Goal: Task Accomplishment & Management: Manage account settings

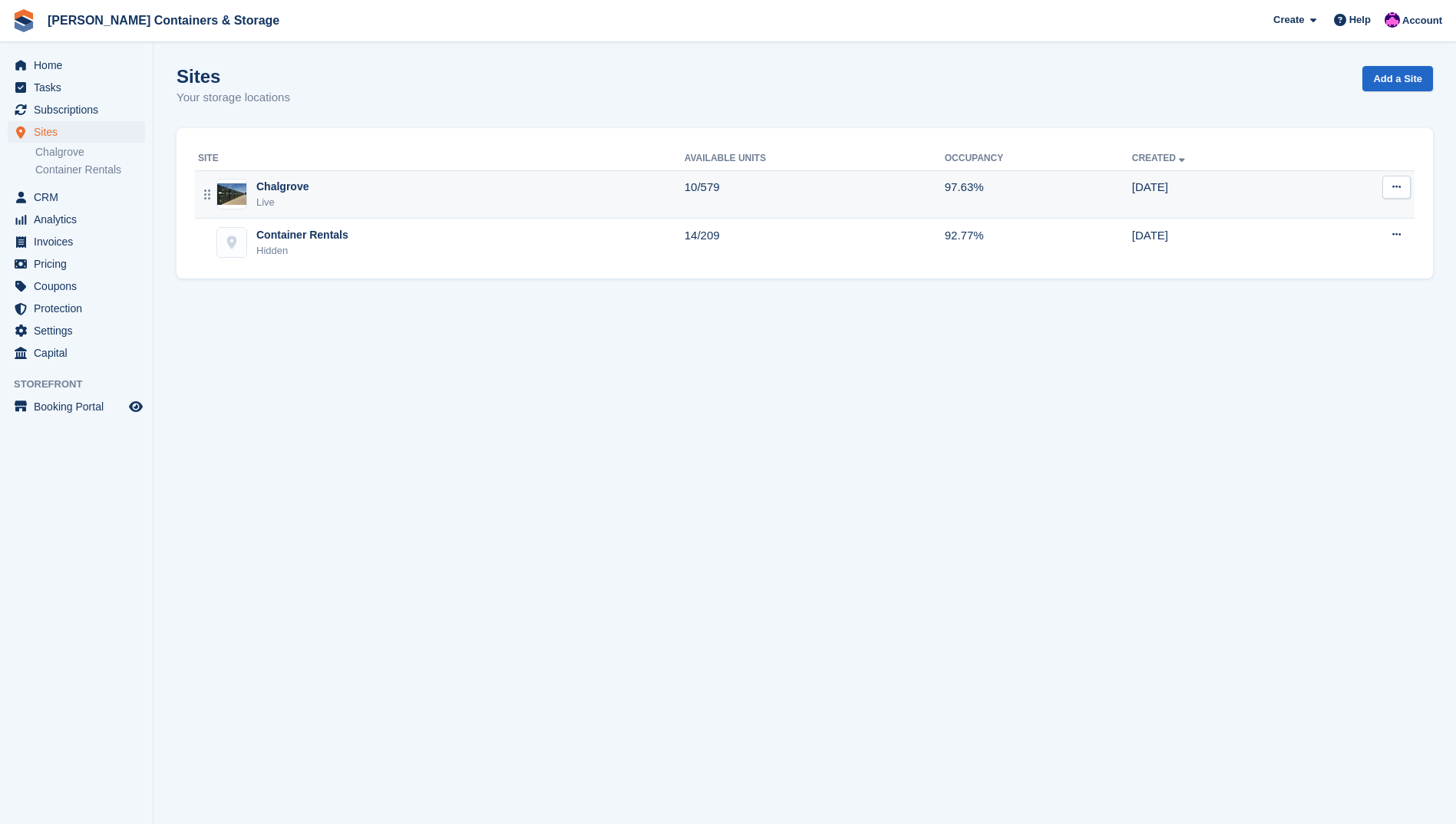
click at [311, 184] on div "Chalgrove Live" at bounding box center [441, 194] width 487 height 31
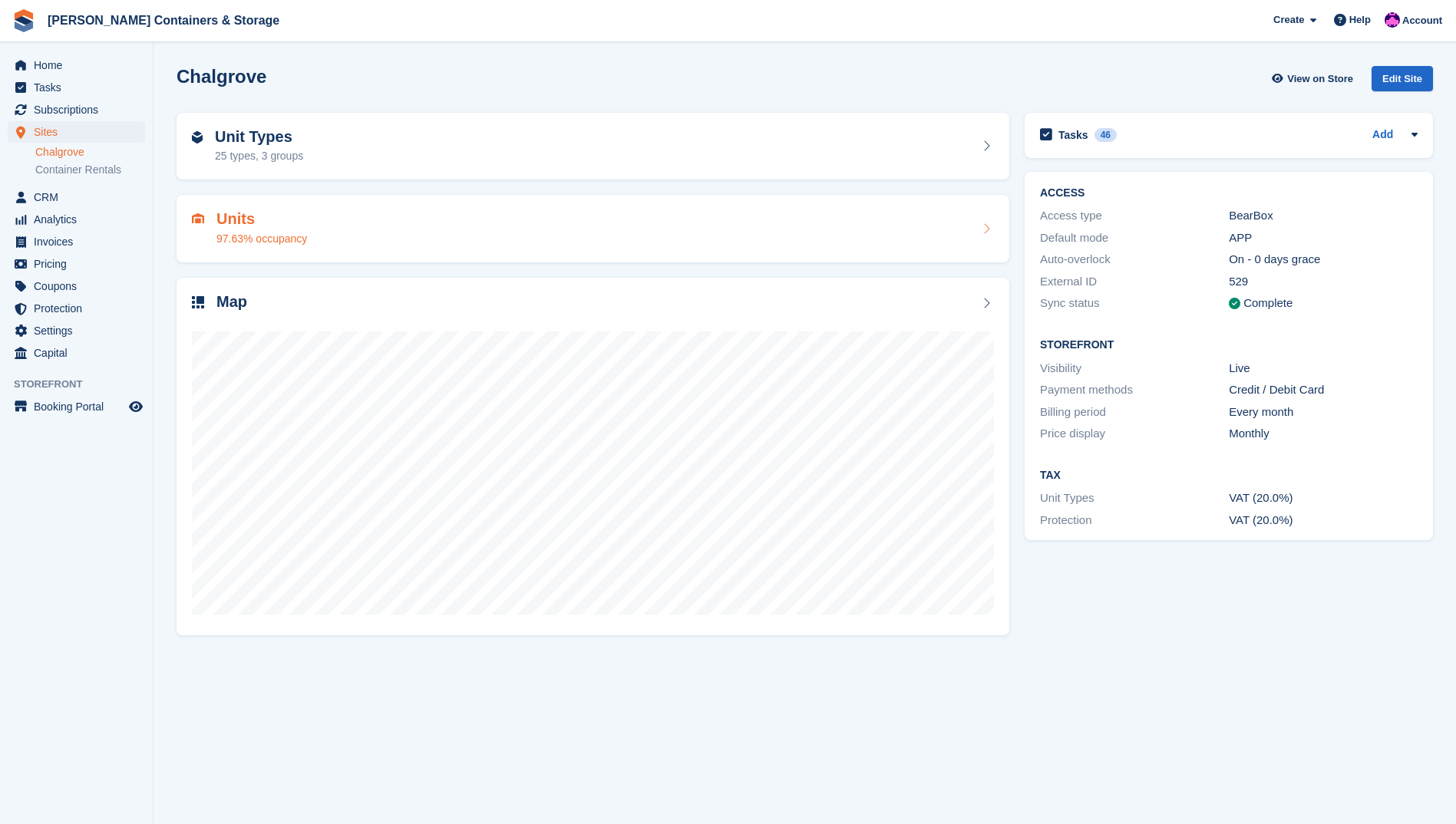
click at [292, 237] on div "97.63% occupancy" at bounding box center [262, 239] width 91 height 16
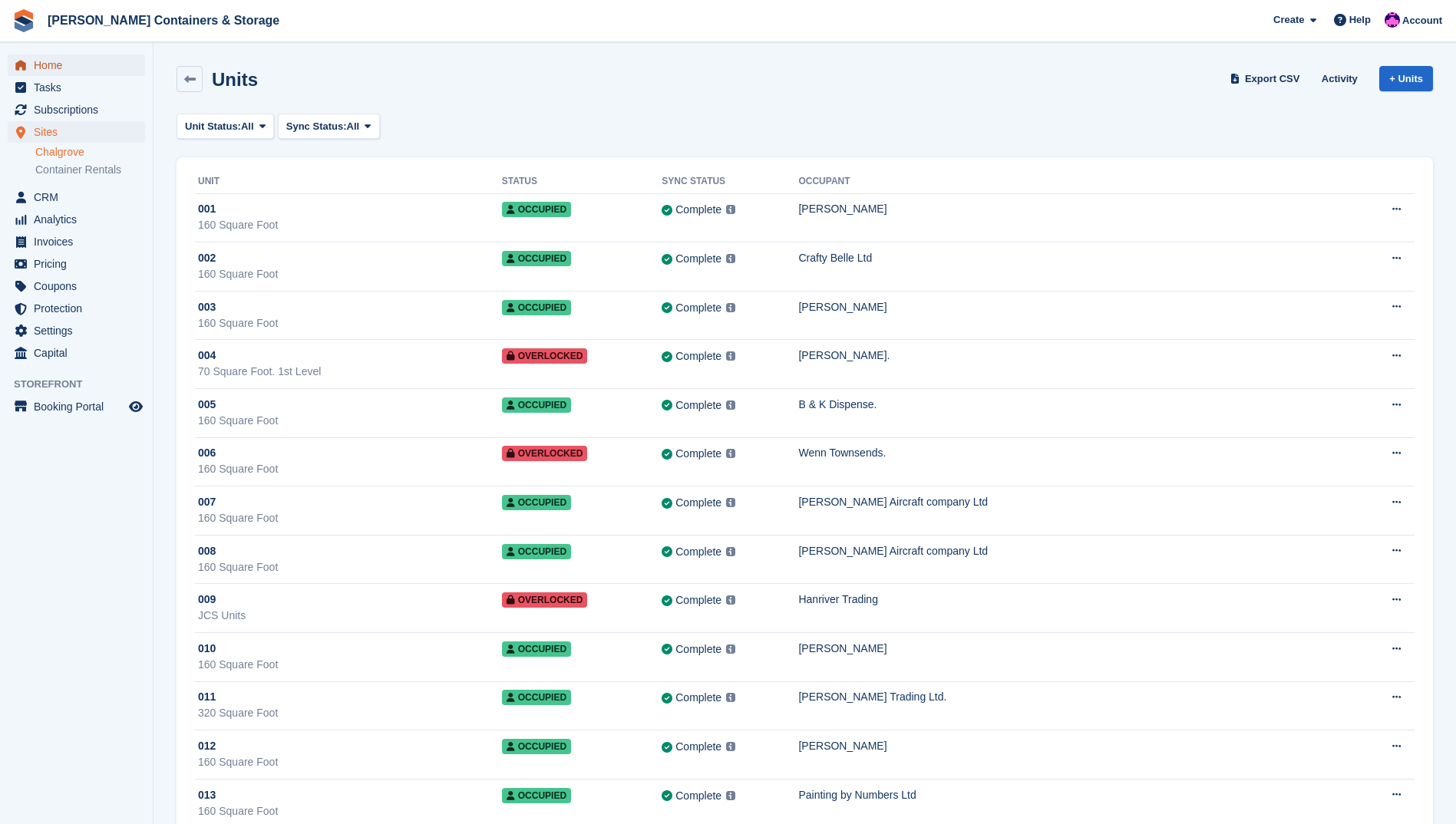
click at [86, 60] on span "Home" at bounding box center [80, 66] width 92 height 22
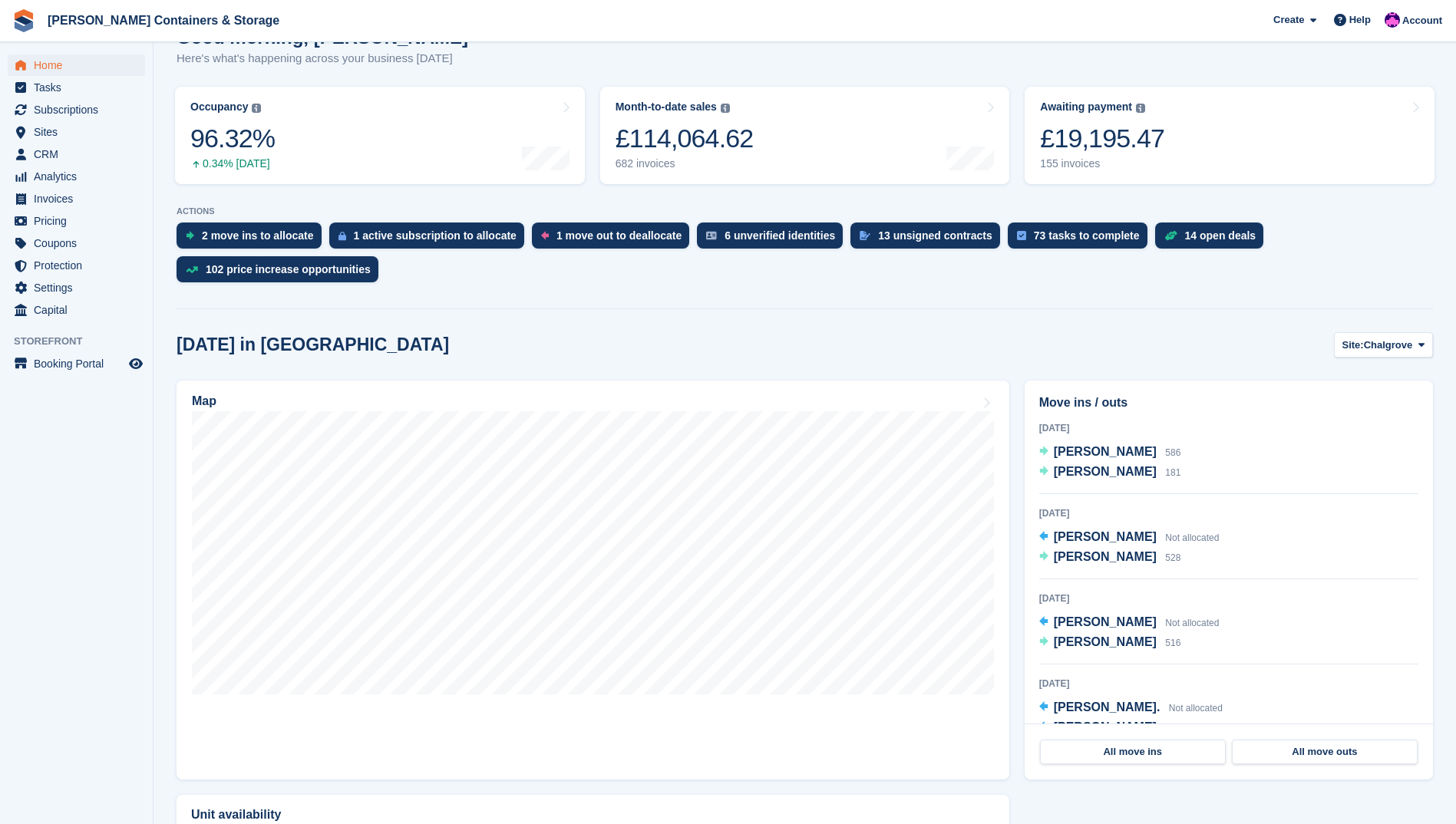
scroll to position [165, 0]
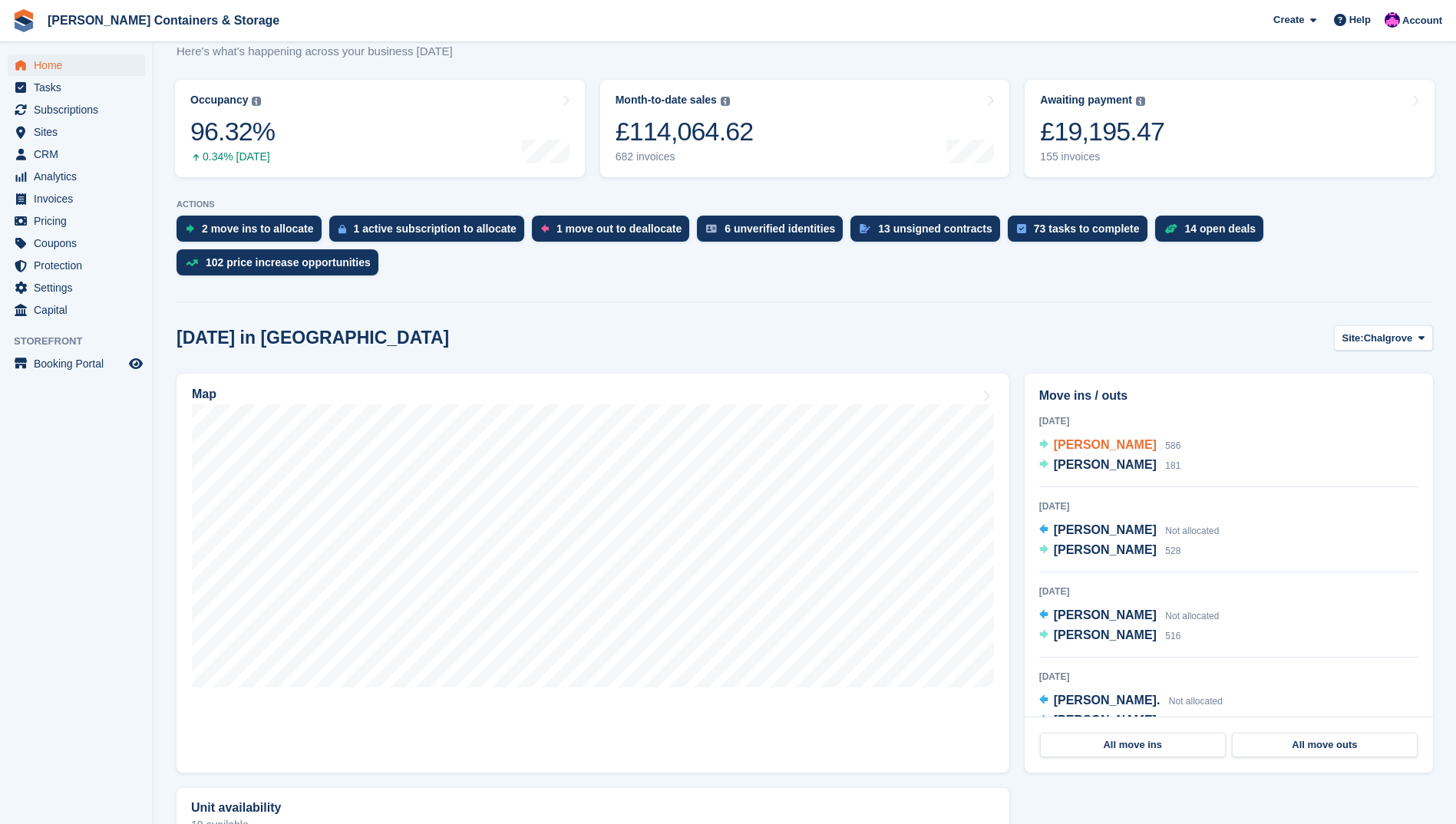
click at [1088, 438] on span "[PERSON_NAME]" at bounding box center [1105, 444] width 103 height 13
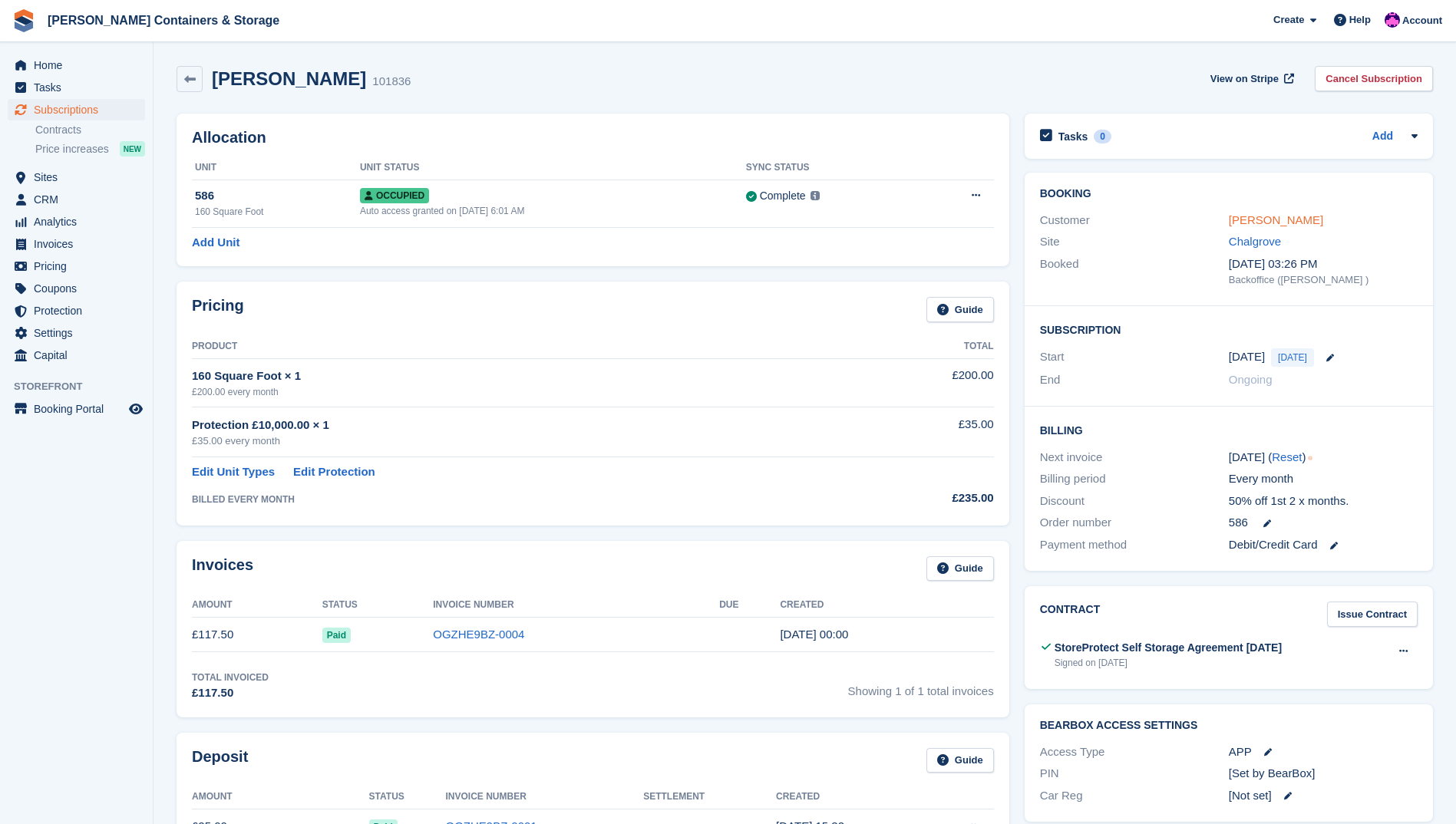
click at [1268, 221] on link "[PERSON_NAME]" at bounding box center [1276, 219] width 94 height 13
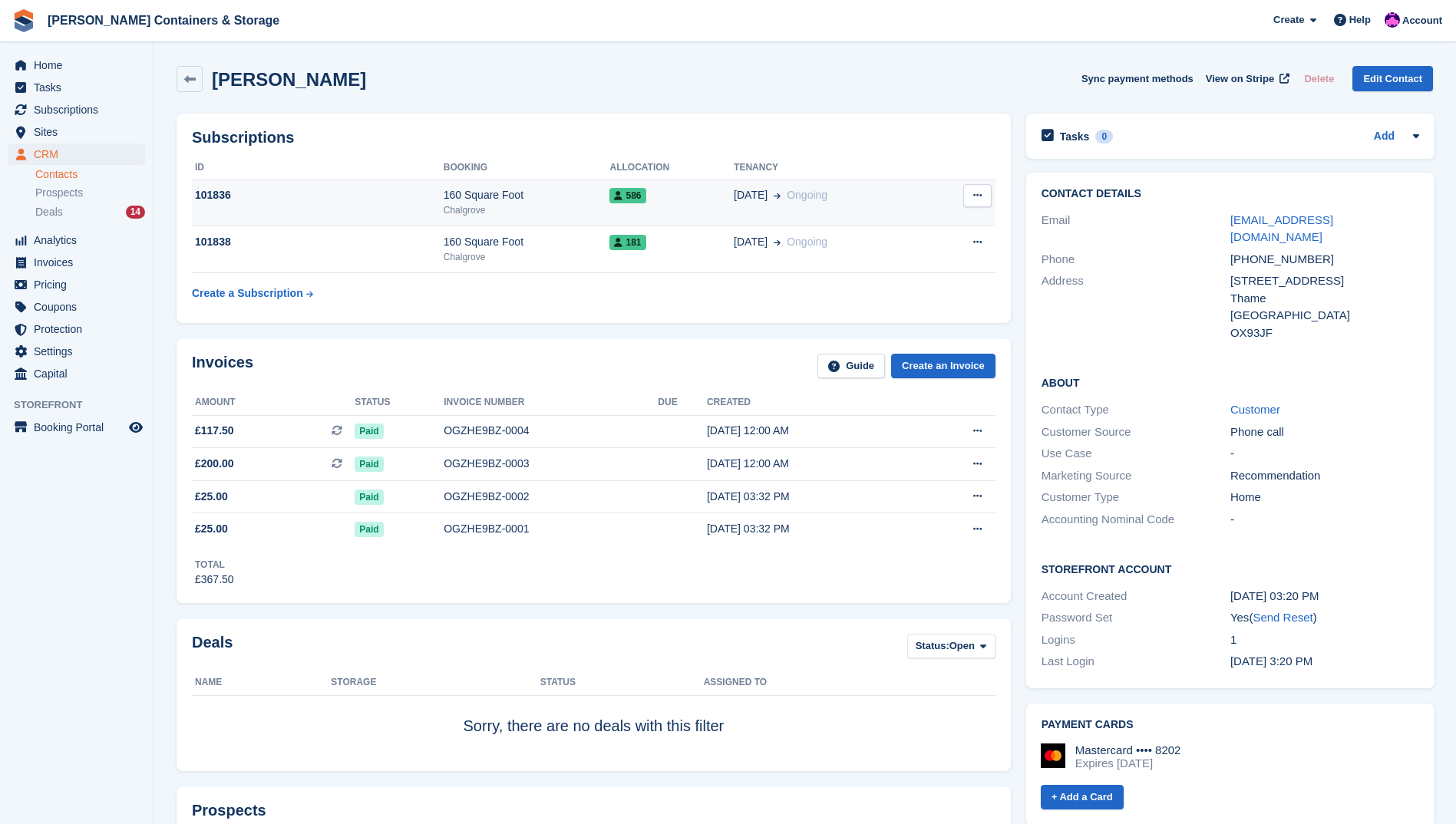
click at [648, 211] on td "586" at bounding box center [671, 203] width 124 height 47
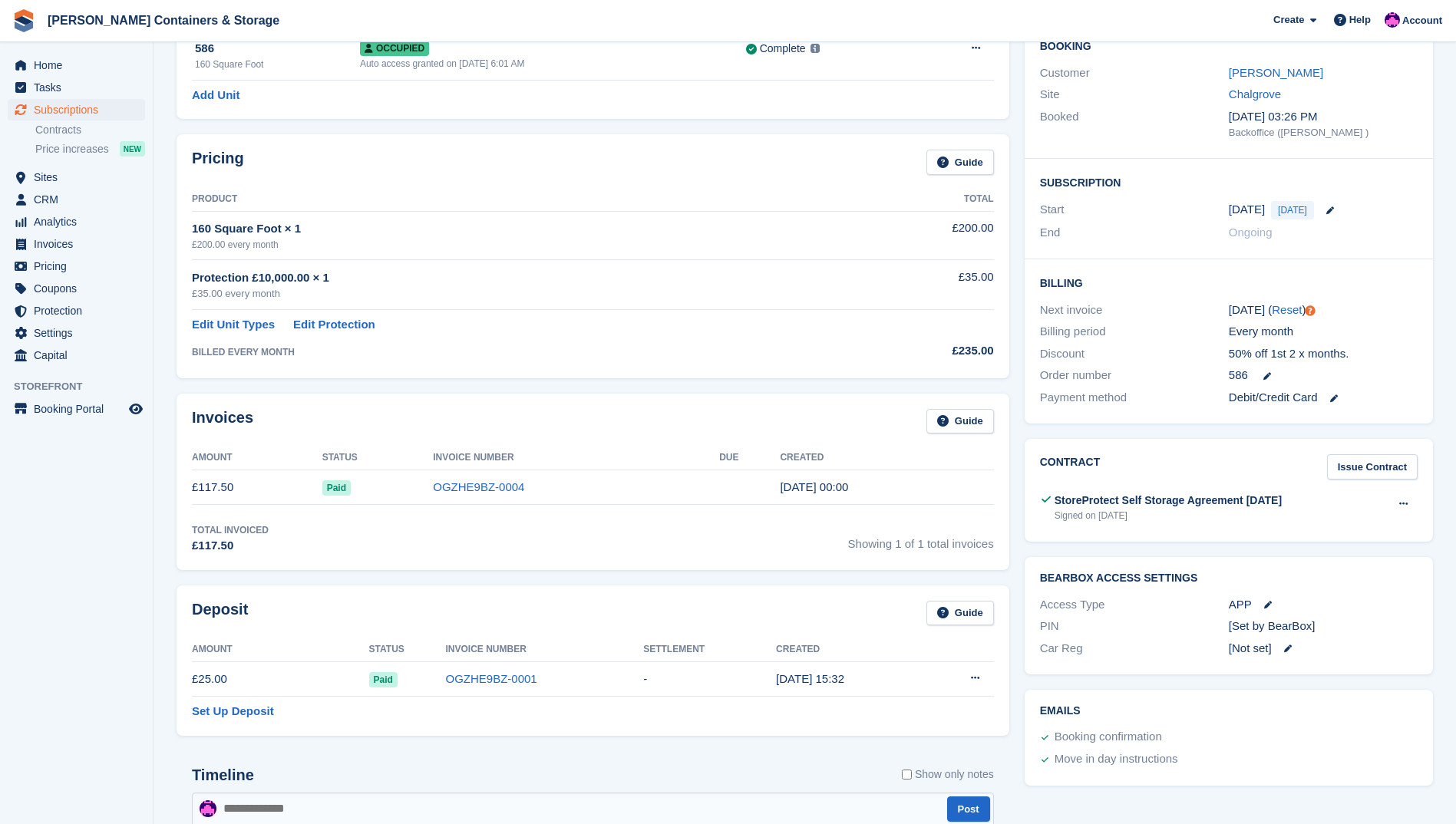
scroll to position [21, 0]
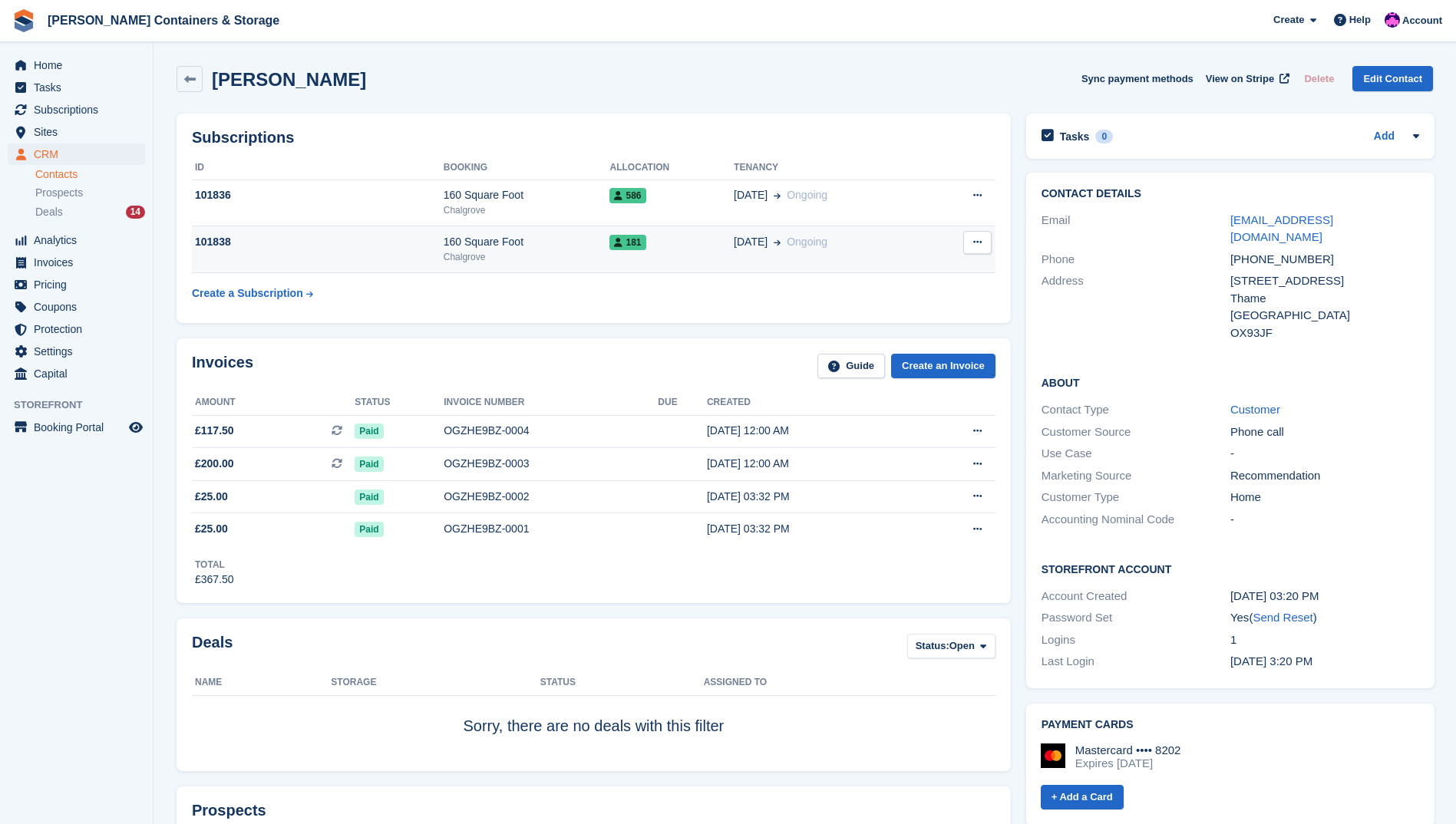
click at [549, 253] on div "Chalgrove" at bounding box center [526, 256] width 166 height 13
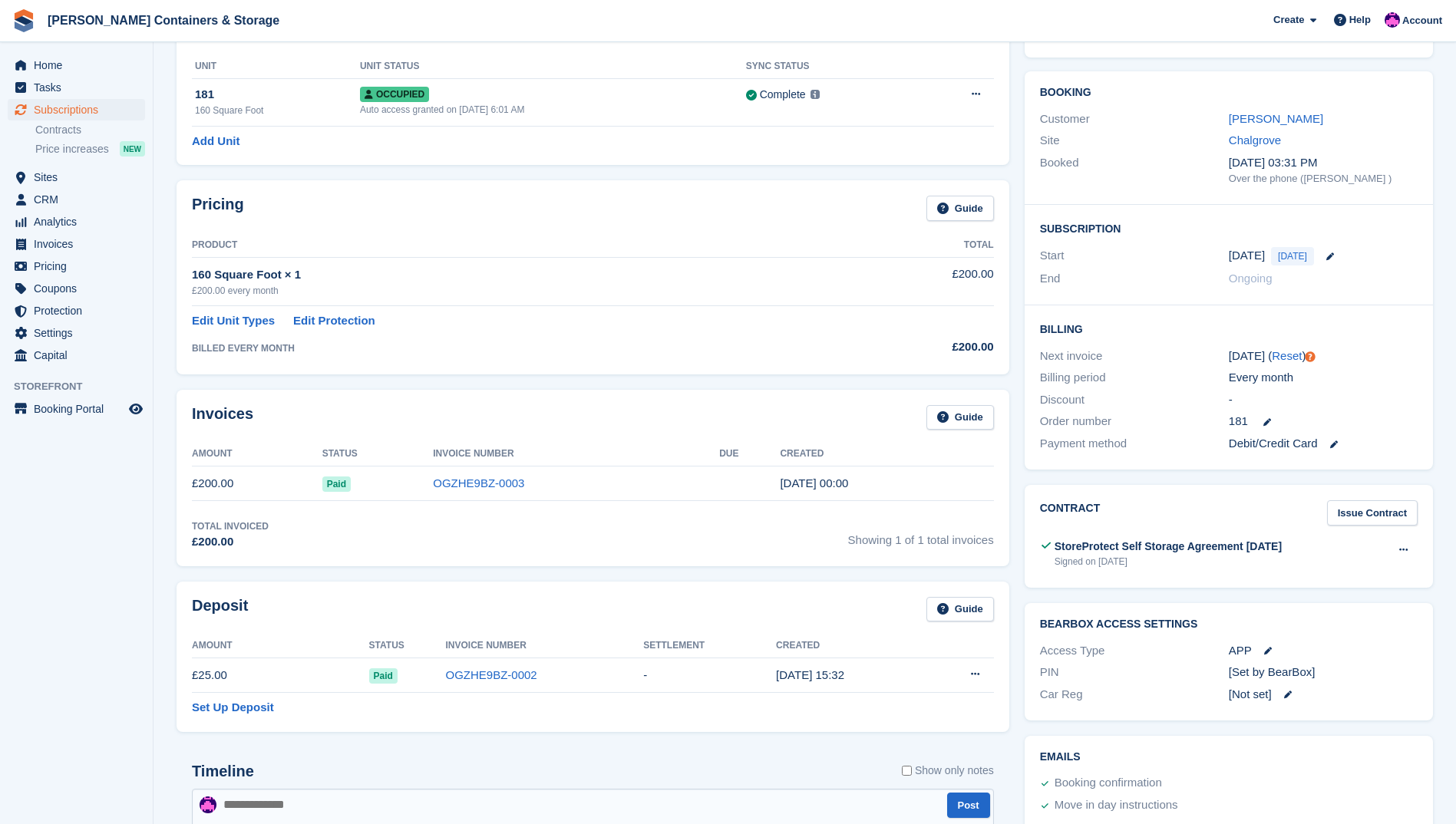
scroll to position [76, 0]
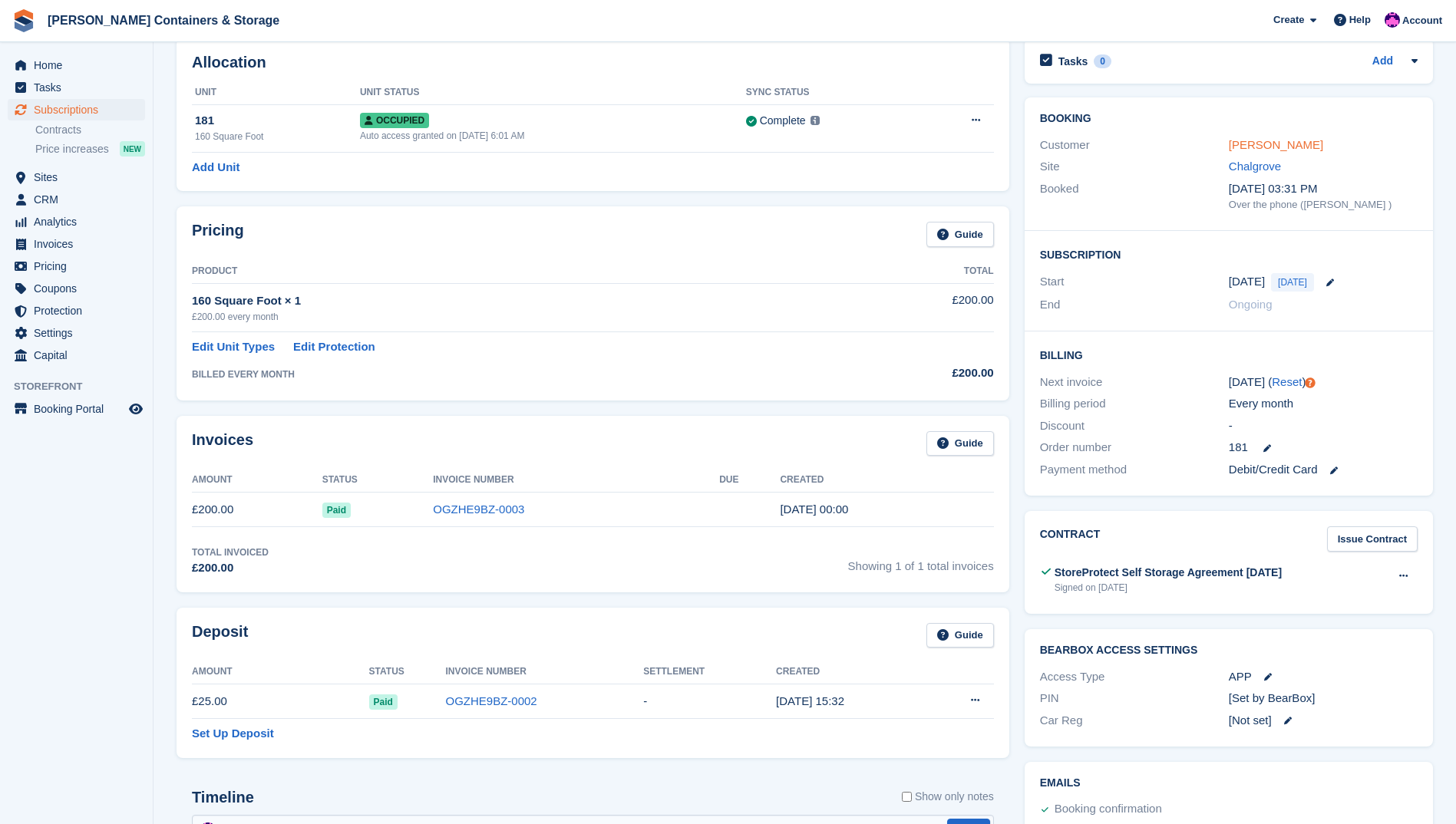
click at [1264, 150] on link "[PERSON_NAME]" at bounding box center [1276, 145] width 94 height 13
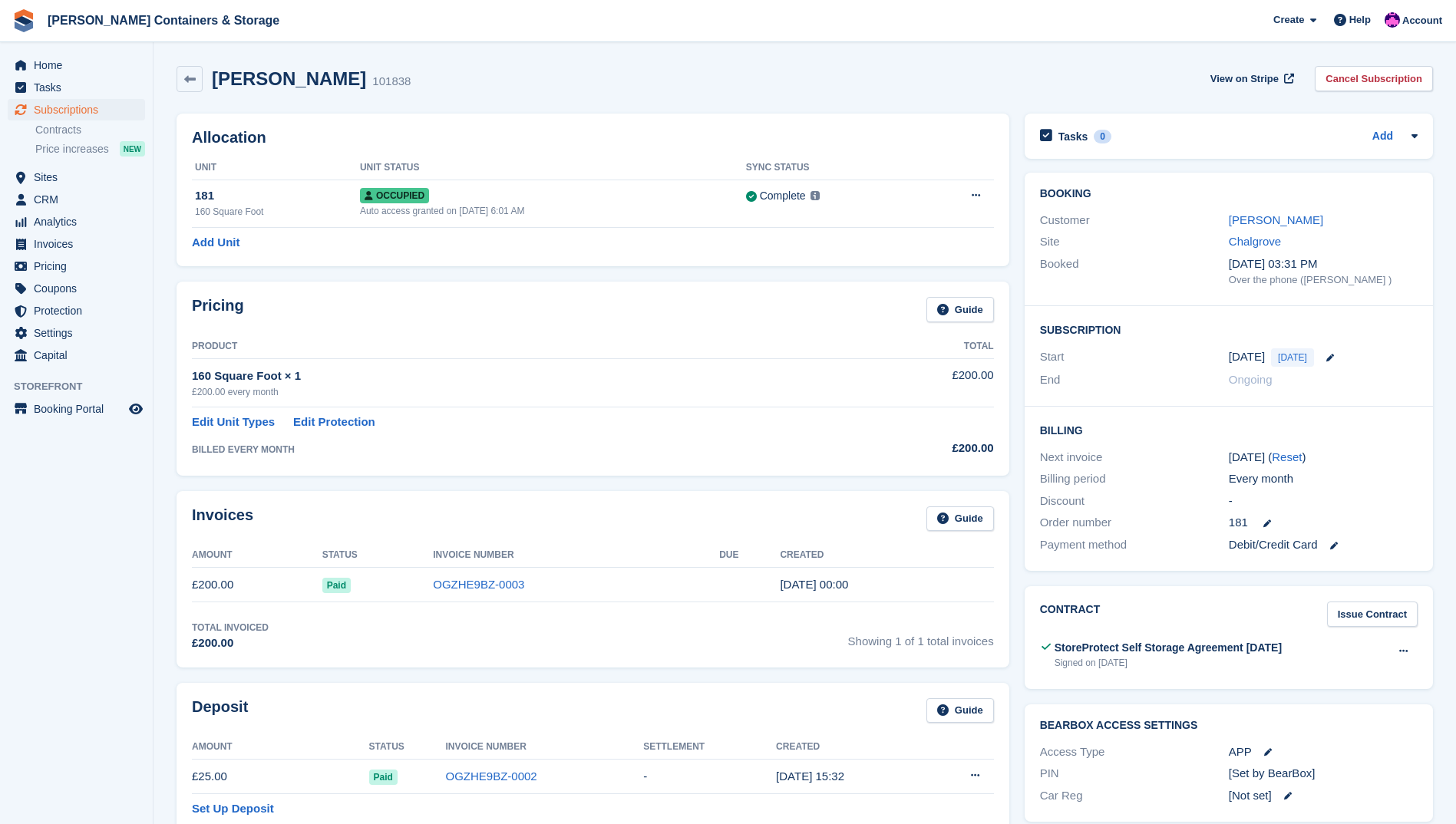
scroll to position [76, 0]
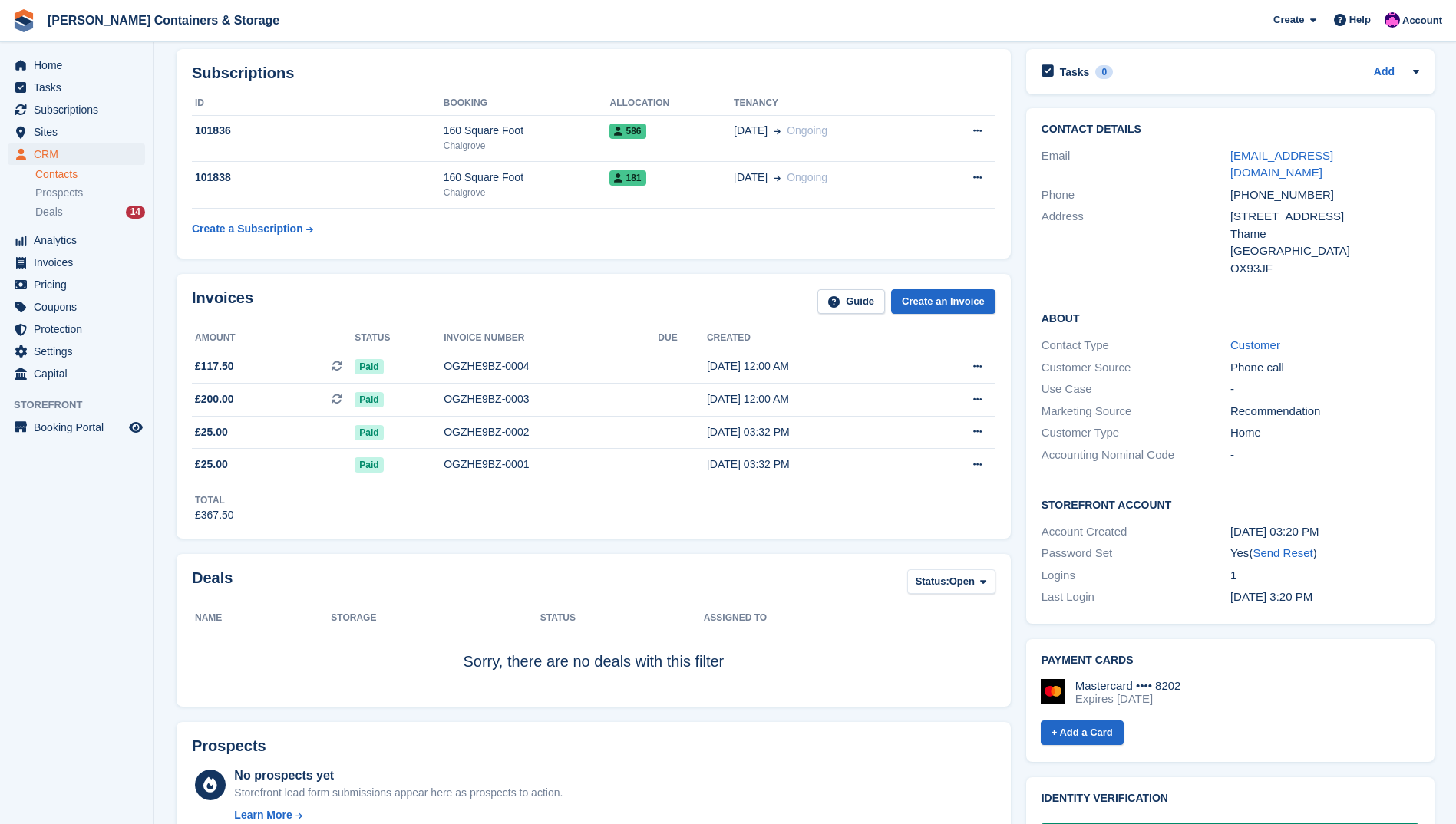
scroll to position [26, 0]
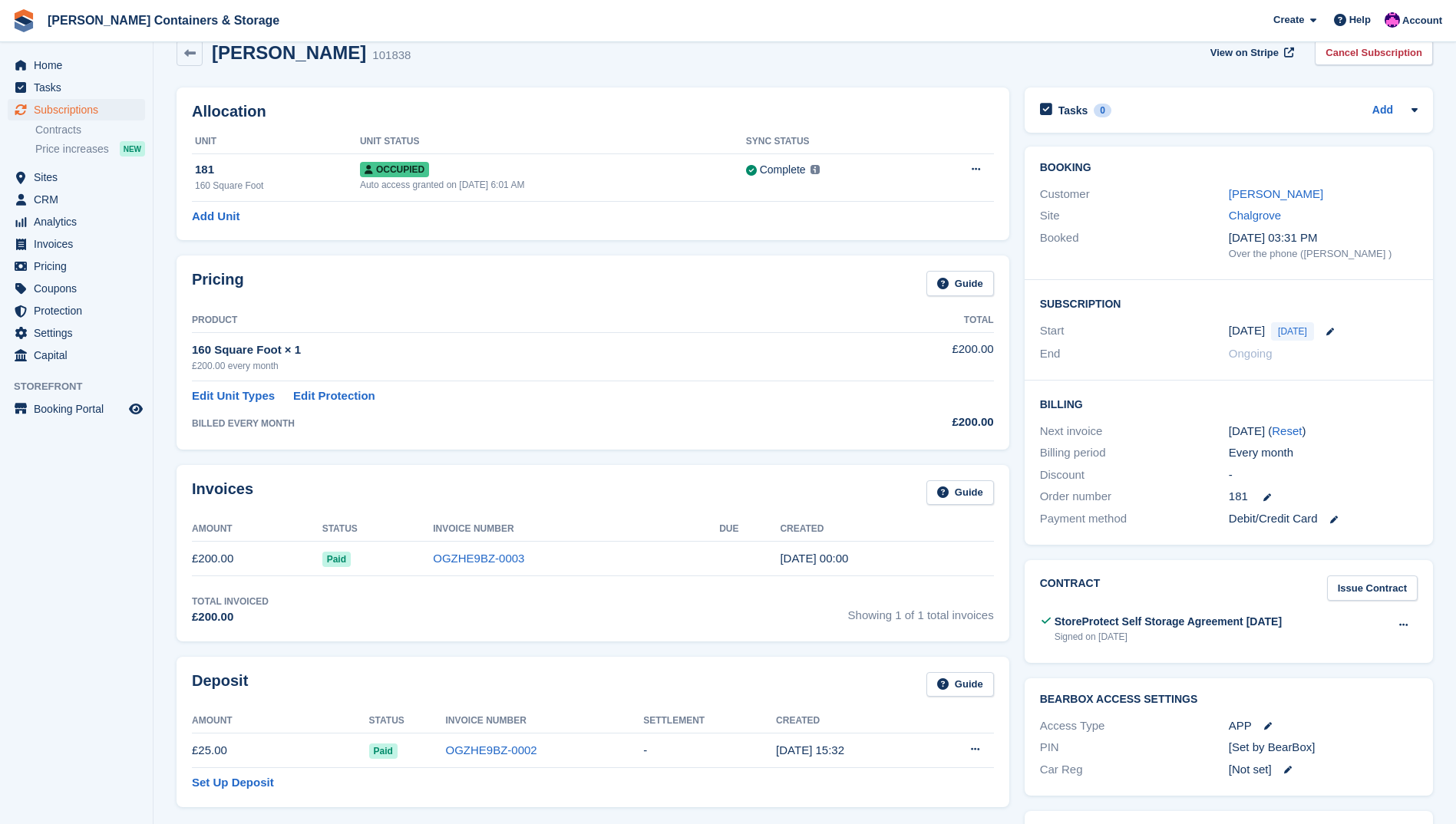
scroll to position [76, 0]
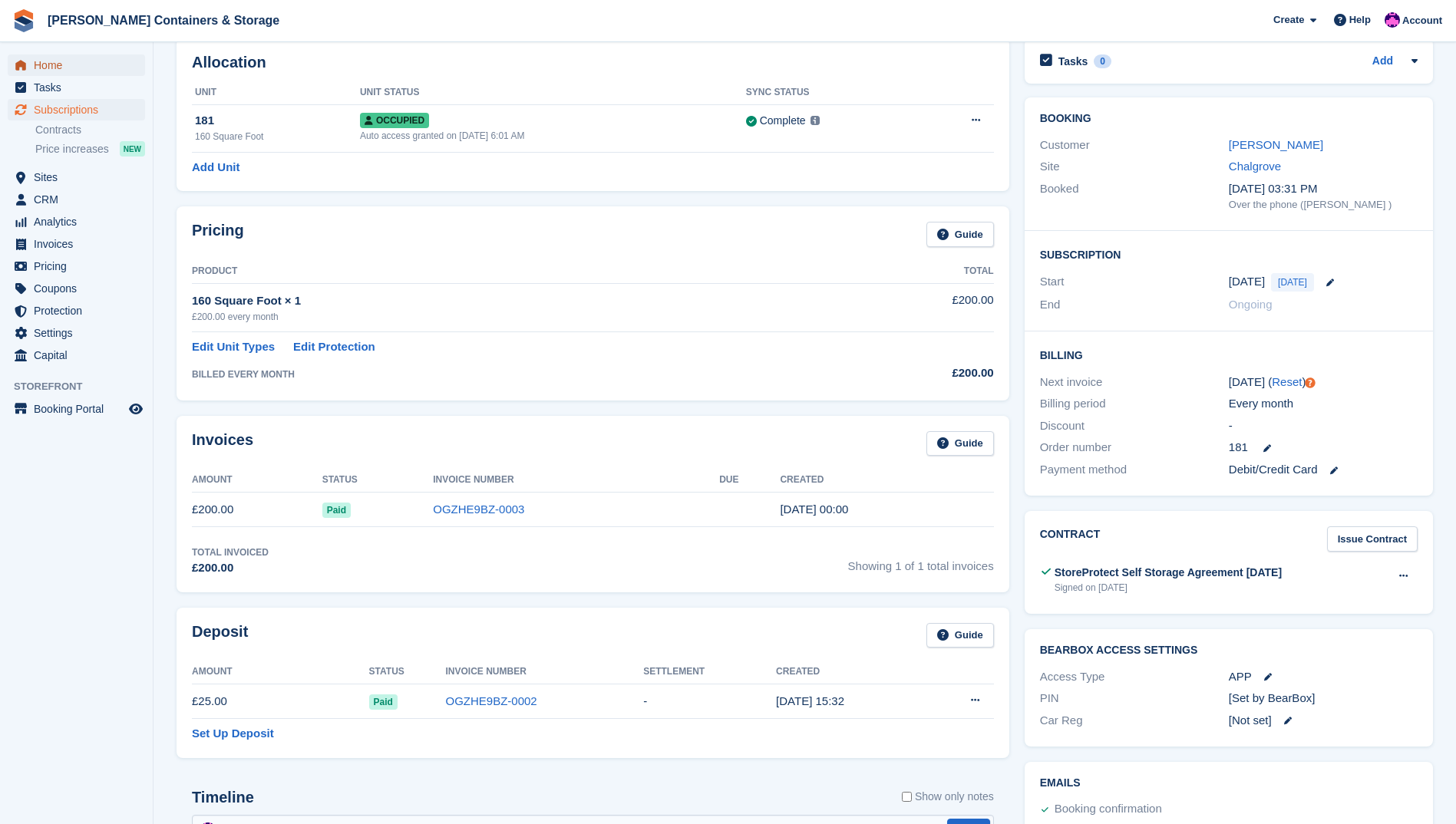
click at [58, 63] on span "Home" at bounding box center [80, 66] width 92 height 22
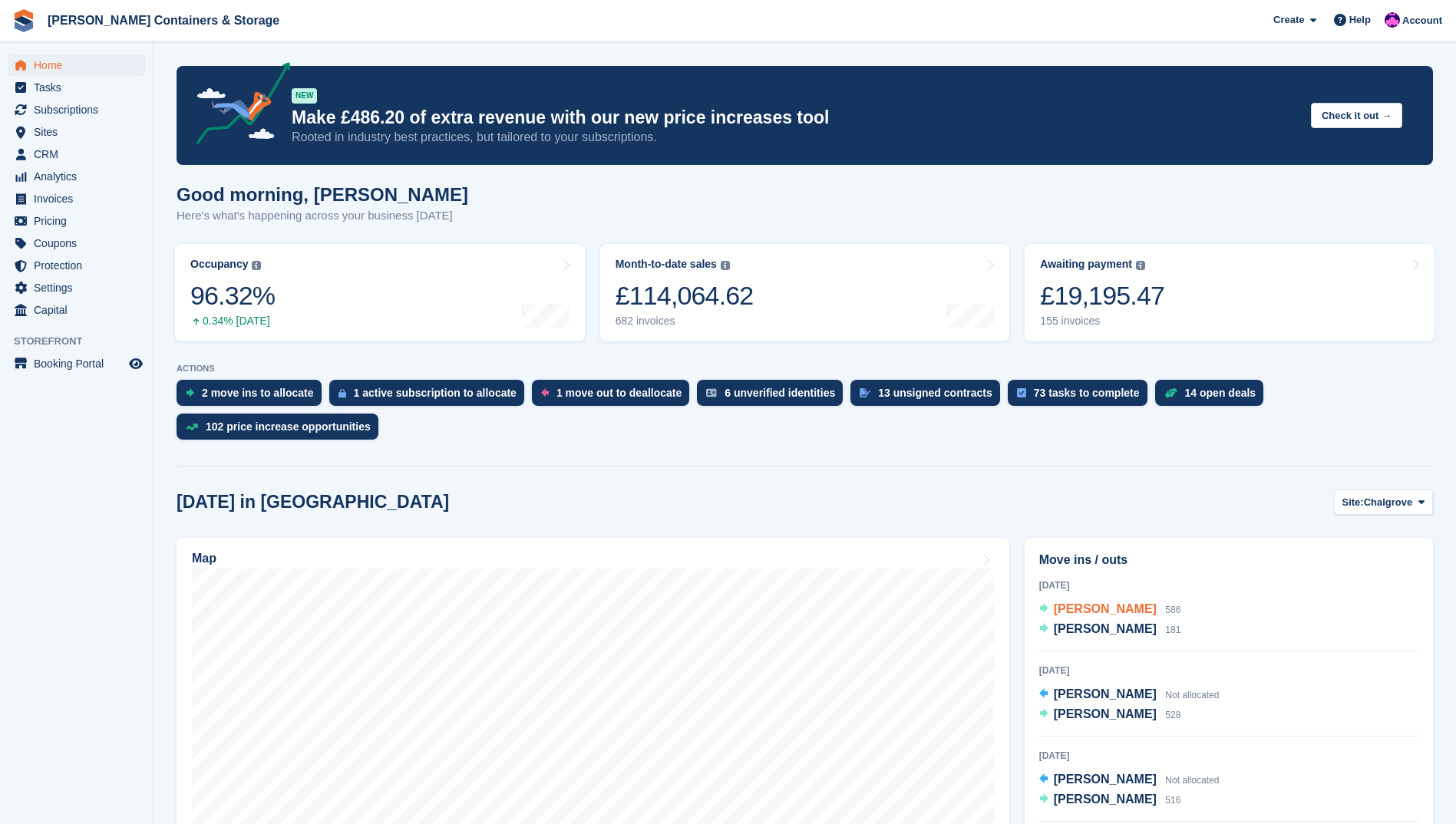
click at [1078, 600] on div "Jenny Putin 586" at bounding box center [1118, 610] width 128 height 20
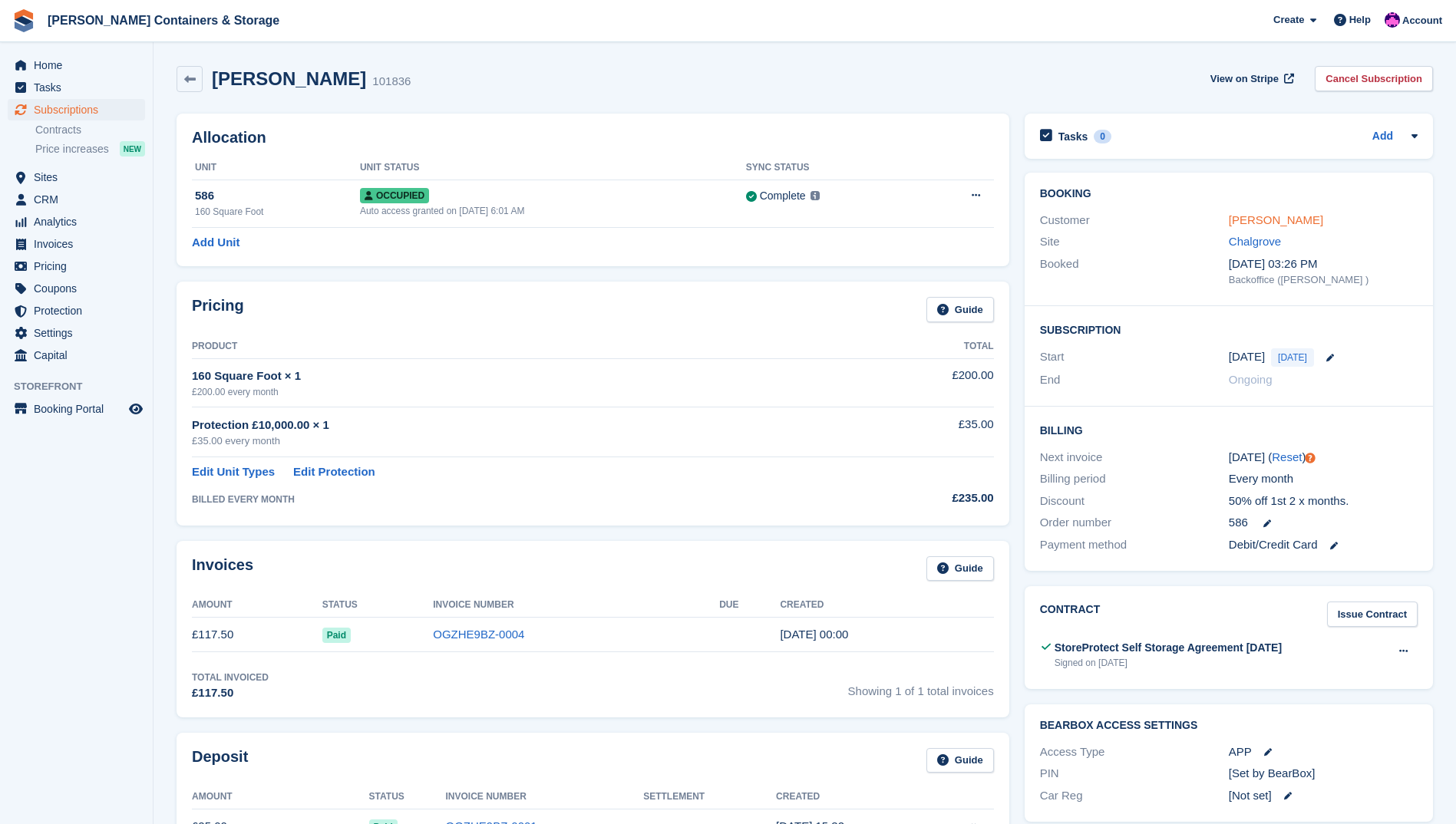
click at [1270, 227] on link "[PERSON_NAME]" at bounding box center [1276, 219] width 94 height 13
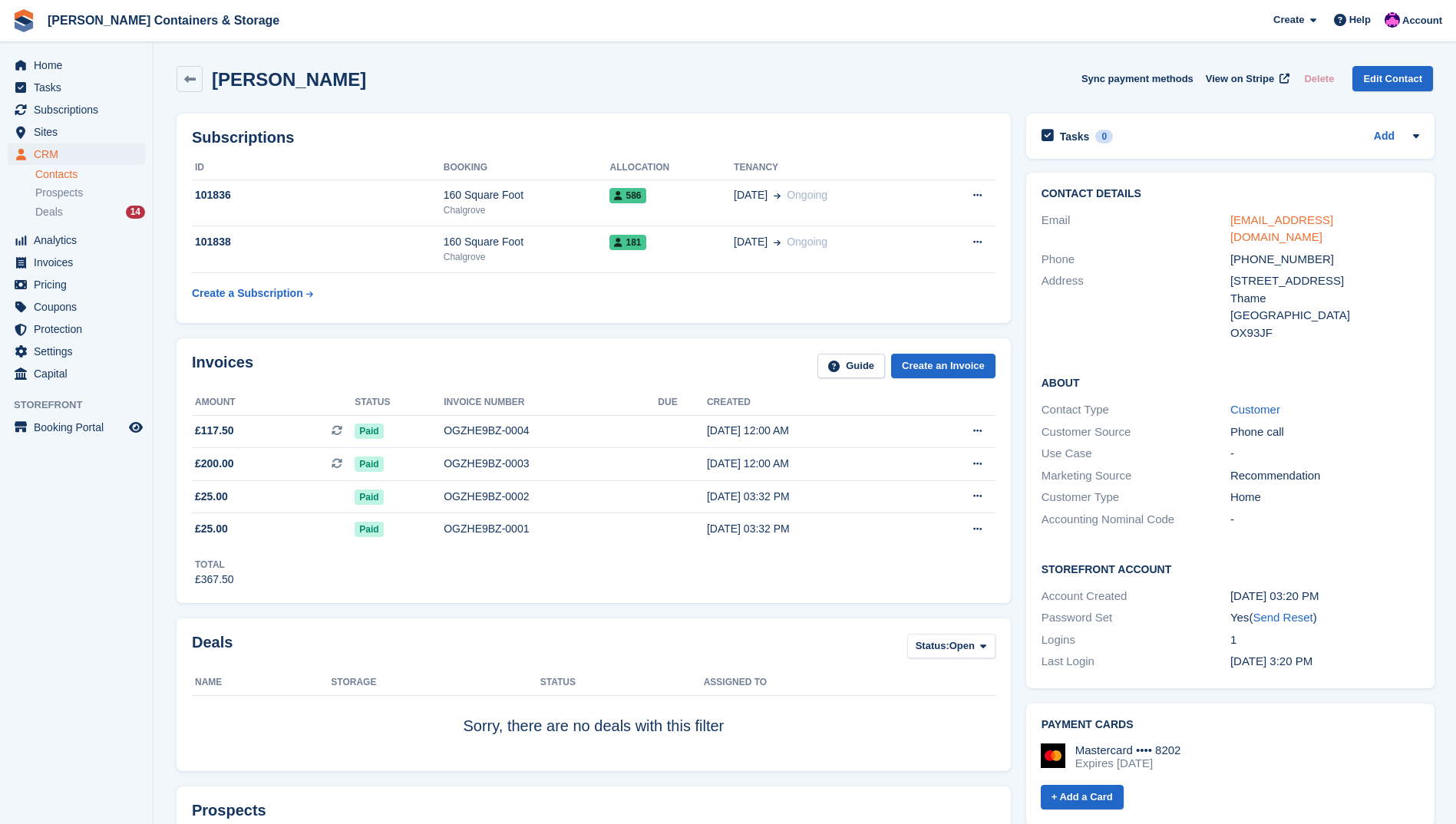
click at [1230, 220] on link "[EMAIL_ADDRESS][DOMAIN_NAME]" at bounding box center [1281, 228] width 103 height 31
